Goal: Obtain resource: Obtain resource

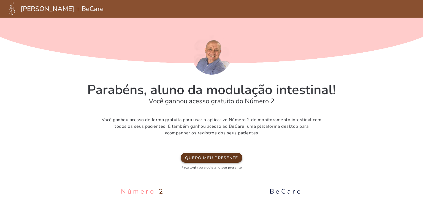
click at [0, 0] on slot "Quero meu presente" at bounding box center [0, 0] width 0 height 0
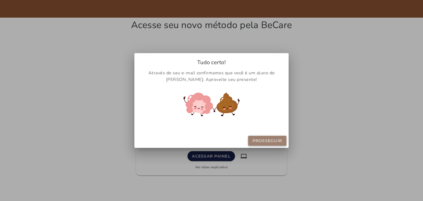
click at [0, 0] on slot "Prosseguir" at bounding box center [0, 0] width 0 height 0
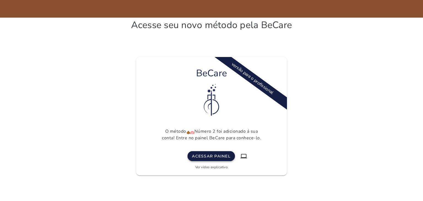
click at [214, 132] on p "O método Número 2 foi adicionado á sua conta! Entre no painel BeCare para conhe…" at bounding box center [212, 134] width 104 height 13
click at [217, 151] on button "Acessar painel" at bounding box center [211, 156] width 47 height 10
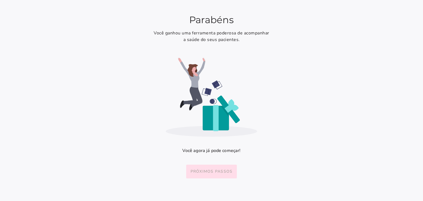
click at [0, 0] on slot "Próximos passos" at bounding box center [0, 0] width 0 height 0
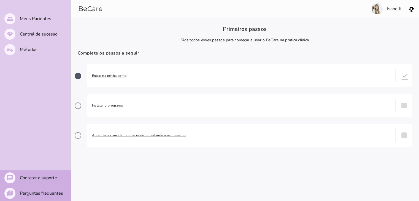
click at [391, 8] on section "Isabelli" at bounding box center [328, 9] width 181 height 18
click at [380, 10] on section "Isabelli" at bounding box center [328, 9] width 181 height 18
click at [412, 10] on img "button" at bounding box center [411, 9] width 7 height 7
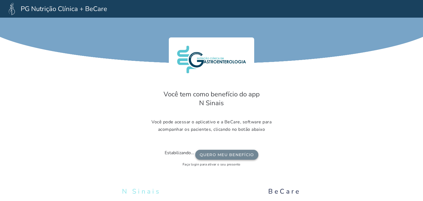
click at [0, 0] on slot "Quero meu benefício" at bounding box center [0, 0] width 0 height 0
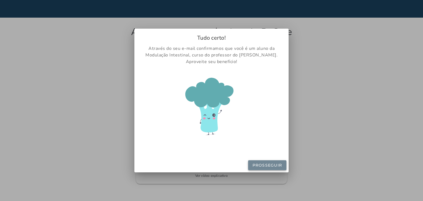
click at [0, 0] on slot "Prosseguir" at bounding box center [0, 0] width 0 height 0
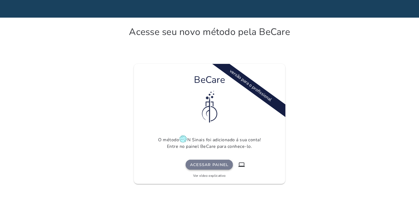
click at [218, 169] on button "Acessar painel" at bounding box center [209, 165] width 47 height 10
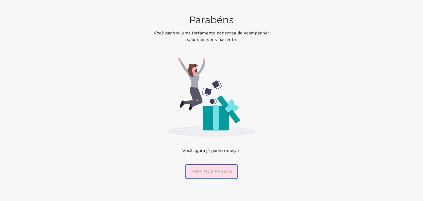
click at [0, 0] on slot "Próximos passos" at bounding box center [0, 0] width 0 height 0
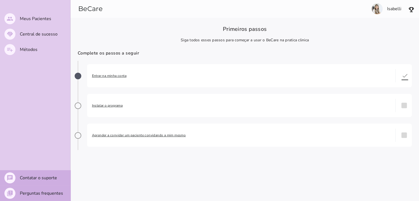
click at [105, 102] on div "Instalar o programa done" at bounding box center [249, 105] width 325 height 23
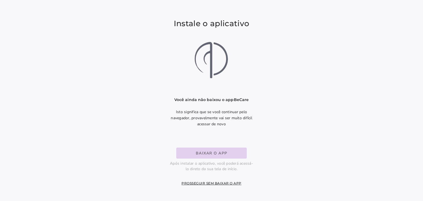
click at [0, 0] on slot "Baixar o app" at bounding box center [0, 0] width 0 height 0
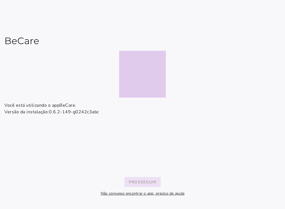
click at [142, 179] on button "Prosseguir" at bounding box center [143, 182] width 37 height 10
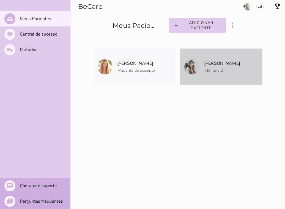
click at [211, 68] on span "Número 2" at bounding box center [215, 70] width 18 height 5
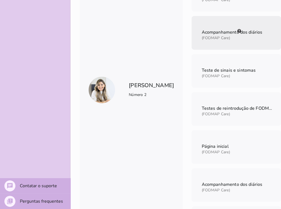
scroll to position [136, 0]
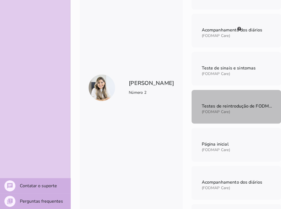
click at [212, 107] on span "Testes de reintrodução de FODMAPs" at bounding box center [240, 106] width 76 height 6
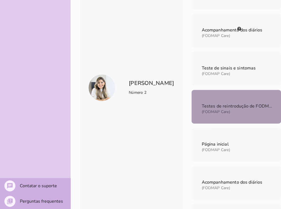
click at [212, 107] on span "Testes de reintrodução de FODMAPs" at bounding box center [240, 106] width 76 height 6
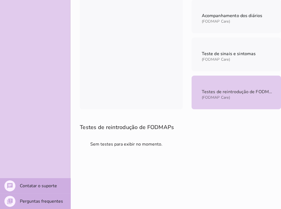
scroll to position [354, 0]
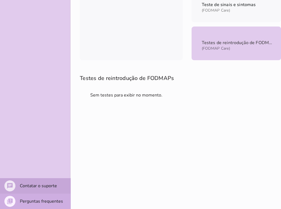
click at [0, 0] on slot "Contatar o suporte" at bounding box center [0, 0] width 0 height 0
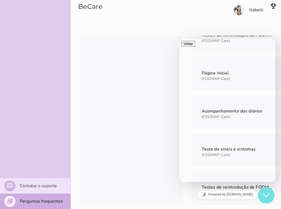
scroll to position [206, 0]
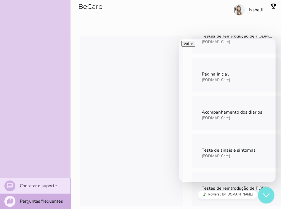
click at [257, 28] on section "Isabelli" at bounding box center [225, 17] width 112 height 35
click at [151, 127] on div "[PERSON_NAME] Número 2" at bounding box center [131, 18] width 103 height 376
click at [244, 41] on div at bounding box center [228, 41] width 92 height 0
click at [0, 0] on slot "Contatar o suporte" at bounding box center [0, 0] width 0 height 0
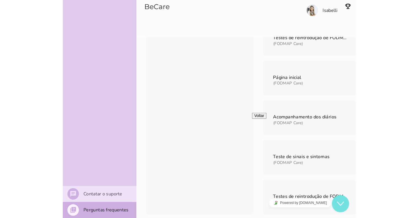
scroll to position [7, 0]
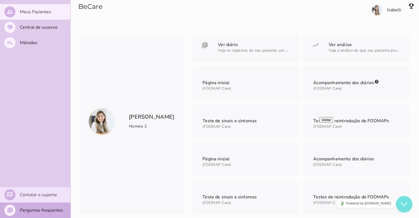
click at [408, 201] on div "Close Chat This icon closes the chat window." at bounding box center [404, 204] width 17 height 7
click at [38, 190] on mwc-list-item "chat Contatar o suporte" at bounding box center [35, 194] width 71 height 15
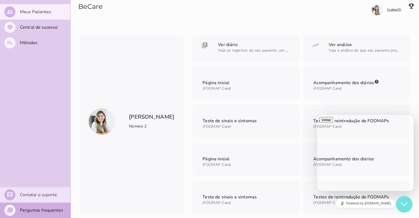
type input "**********"
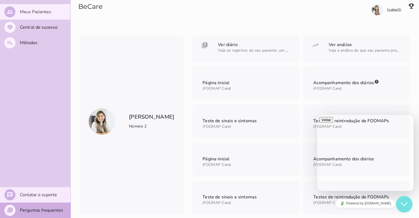
type input "**********"
type textarea "**********"
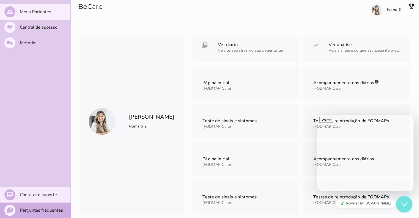
click at [322, 122] on icon "button" at bounding box center [322, 120] width 0 height 4
click at [167, 138] on div "[PERSON_NAME] Número 2" at bounding box center [132, 121] width 104 height 186
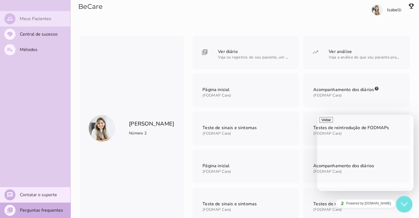
click at [0, 0] on slot "Meus Pacientes" at bounding box center [0, 0] width 0 height 0
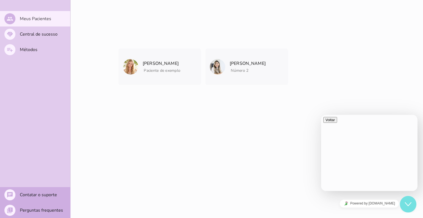
click at [300, 38] on entity-collection-view "[PERSON_NAME] Paciente de exemplo [PERSON_NAME] Paciente de exemplo" at bounding box center [247, 66] width 287 height 63
click at [0, 0] on slot "Métodos" at bounding box center [0, 0] width 0 height 0
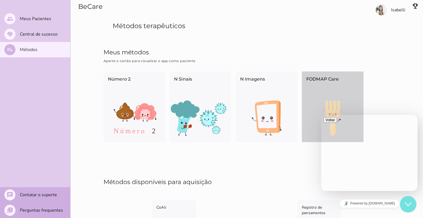
click at [320, 93] on div "FODMAP Care" at bounding box center [333, 85] width 62 height 29
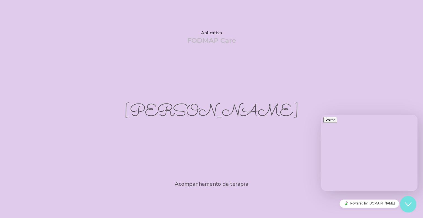
click at [270, 6] on section "Aplicativo FODMAP Care [PERSON_NAME] Acompanhamento da terapia" at bounding box center [211, 109] width 423 height 218
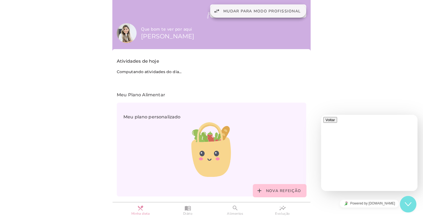
click at [266, 10] on span "Mudar para modo profissional" at bounding box center [261, 11] width 77 height 5
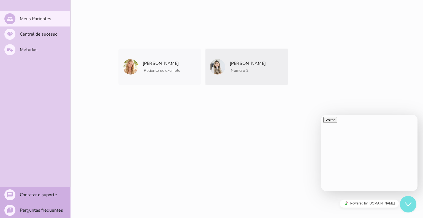
click at [212, 65] on img at bounding box center [217, 66] width 15 height 15
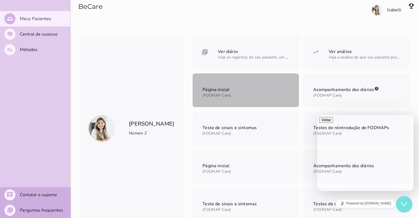
click at [249, 91] on mwc-list-item "Página inicial (FODMAP Care)" at bounding box center [246, 90] width 106 height 34
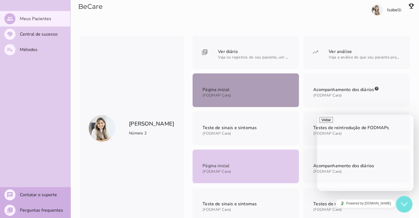
click at [249, 91] on mwc-list-item "Página inicial (FODMAP Care)" at bounding box center [246, 90] width 106 height 34
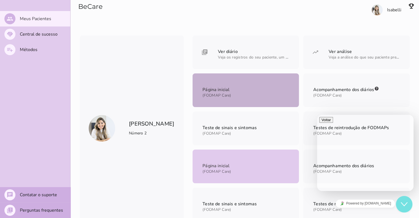
click at [404, 201] on icon "Close Chat This icon closes the chat window." at bounding box center [404, 204] width 7 height 7
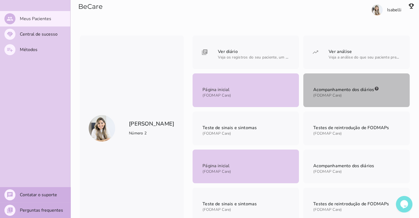
click at [324, 90] on span "Acompanhamento dos diários" at bounding box center [343, 90] width 61 height 6
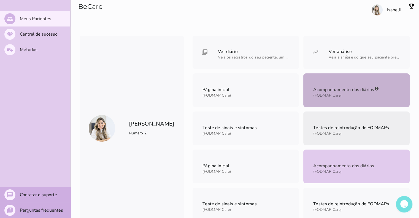
click at [333, 121] on span "Testes de reintrodução de FODMAPs" at bounding box center [351, 127] width 78 height 14
